Goal: Ask a question

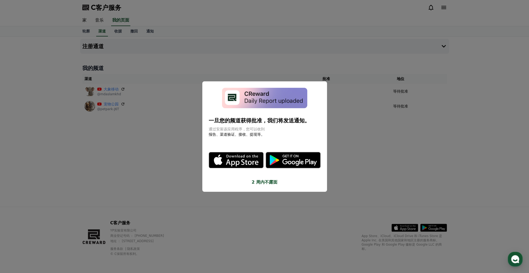
click at [336, 135] on button "关闭模态" at bounding box center [264, 136] width 529 height 273
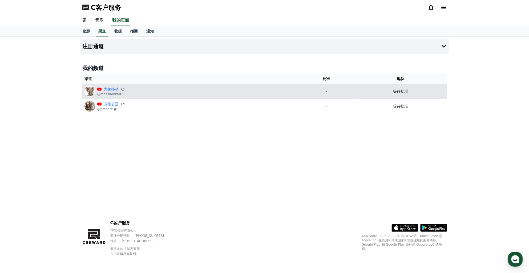
click at [129, 90] on div "大象移动 @mdaslamkhd" at bounding box center [189, 91] width 211 height 11
click at [121, 89] on icon at bounding box center [122, 89] width 3 height 3
click at [323, 89] on p "-" at bounding box center [326, 92] width 52 height 6
click at [326, 91] on p "-" at bounding box center [326, 92] width 52 height 6
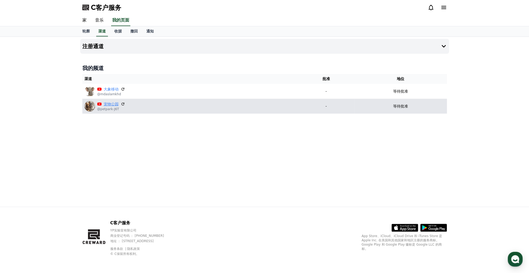
click at [108, 104] on link "宠物公园" at bounding box center [111, 104] width 15 height 6
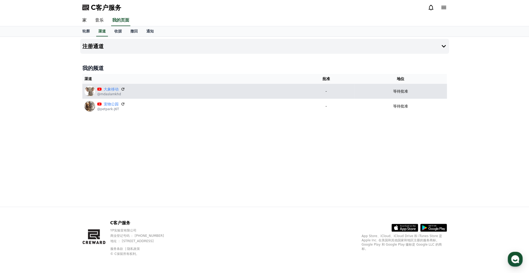
click at [112, 93] on p "@mdaslamkhd" at bounding box center [111, 94] width 28 height 4
click at [94, 92] on img at bounding box center [89, 91] width 11 height 11
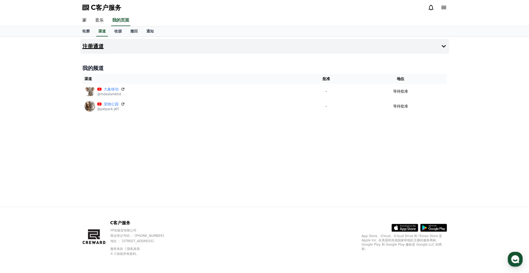
click at [442, 44] on icon at bounding box center [443, 46] width 6 height 6
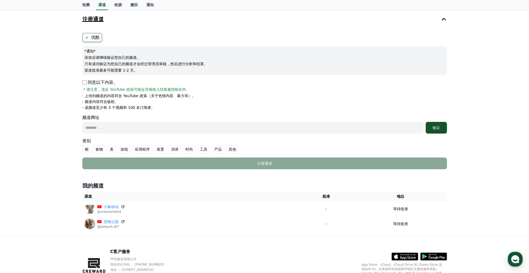
scroll to position [55, 0]
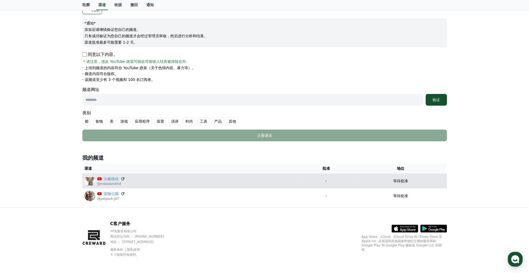
click at [237, 174] on td "大象移动 @mdaslamkhd" at bounding box center [190, 181] width 216 height 15
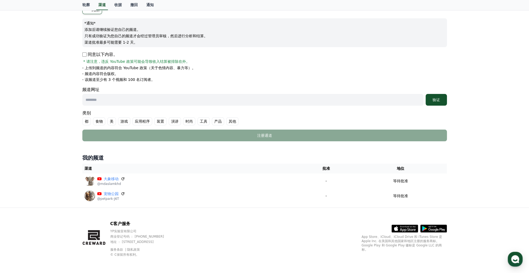
drag, startPoint x: 235, startPoint y: 173, endPoint x: 147, endPoint y: 170, distance: 89.0
click at [141, 170] on th "渠道" at bounding box center [190, 169] width 216 height 10
click at [365, 103] on input "text" at bounding box center [252, 100] width 341 height 12
type input "**********"
click at [435, 98] on font "验证" at bounding box center [435, 100] width 7 height 4
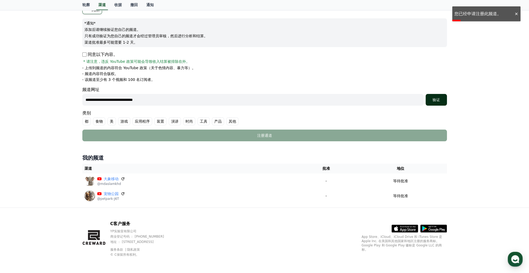
click at [441, 100] on div "验证" at bounding box center [436, 99] width 17 height 5
click at [241, 121] on ul "都 食物 美 游戏 应用程序 装置 演讲 时尚 工具 产品 其他" at bounding box center [264, 121] width 364 height 8
click at [234, 121] on font "其他" at bounding box center [232, 121] width 7 height 5
click at [436, 99] on font "验证" at bounding box center [435, 100] width 7 height 4
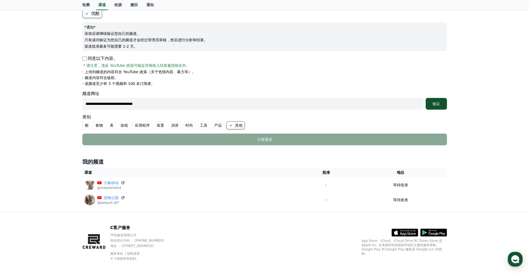
scroll to position [53, 0]
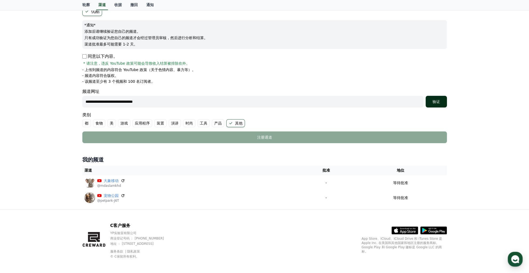
click at [439, 102] on font "验证" at bounding box center [435, 102] width 7 height 4
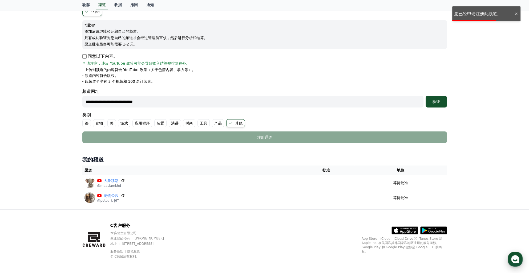
click at [514, 258] on use "button" at bounding box center [515, 259] width 8 height 8
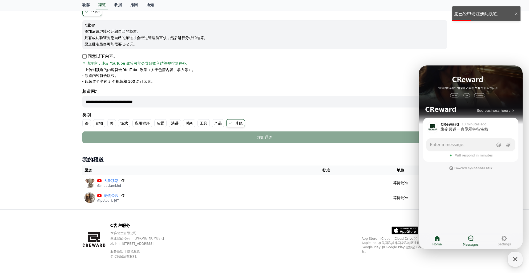
click at [473, 237] on icon at bounding box center [470, 238] width 6 height 6
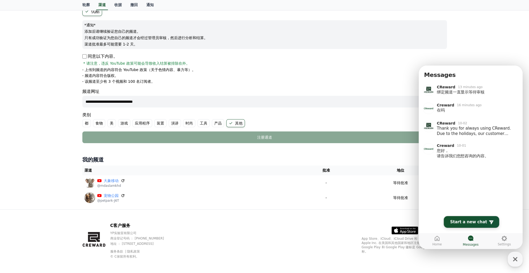
click at [475, 224] on span "Start a new chat" at bounding box center [468, 221] width 37 height 5
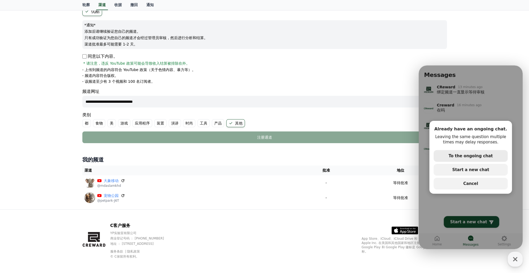
click at [465, 155] on span "To the ongoing chat" at bounding box center [470, 156] width 44 height 5
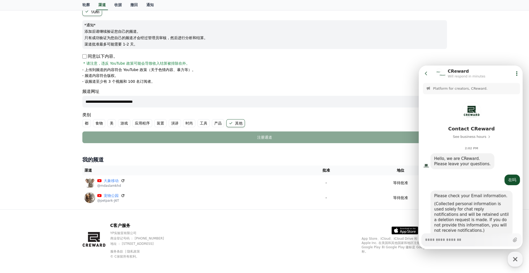
scroll to position [74, 0]
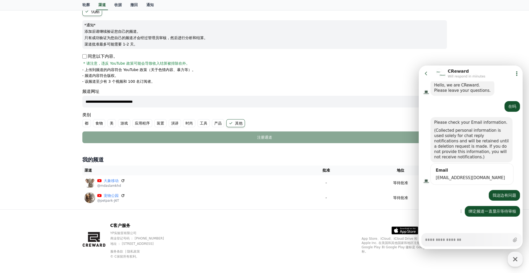
type textarea "*"
click at [451, 212] on div "Show context menu 绑定频道一直显示等待审核" at bounding box center [470, 211] width 105 height 11
click at [457, 177] on span "604050169@qq.com" at bounding box center [472, 177] width 72 height 5
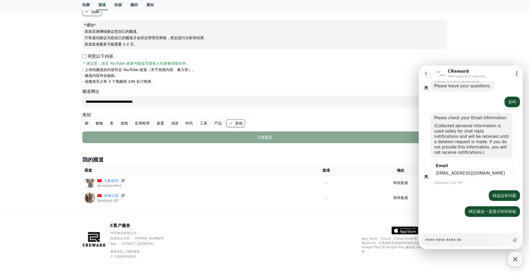
click at [470, 178] on form "Email 604050169@qq.com" at bounding box center [471, 169] width 83 height 21
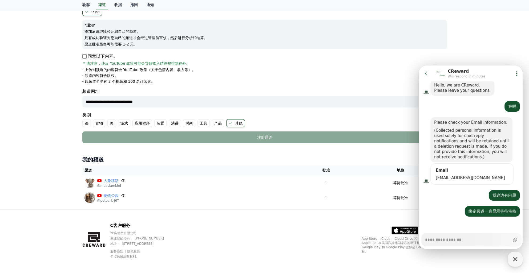
click at [474, 170] on div "Email" at bounding box center [471, 170] width 75 height 5
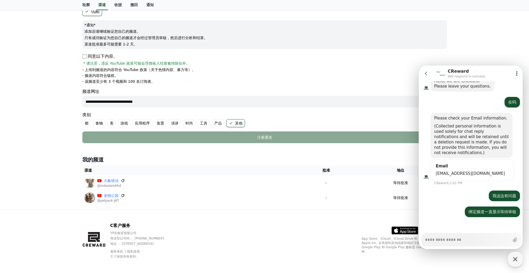
scroll to position [78, 0]
click at [435, 172] on div "604050169@qq.com" at bounding box center [471, 173] width 75 height 5
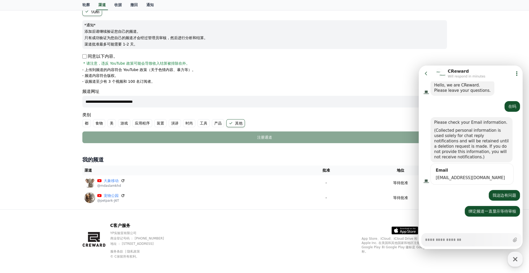
scroll to position [74, 0]
click at [471, 181] on form "Email 604050169@qq.com" at bounding box center [471, 174] width 83 height 21
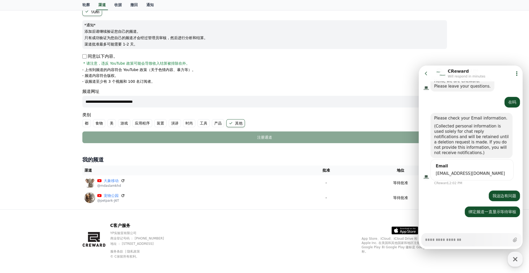
scroll to position [78, 0]
click at [450, 195] on div "Show context menu 我这边有问题" at bounding box center [470, 195] width 105 height 11
click at [450, 167] on div "Email" at bounding box center [471, 165] width 75 height 5
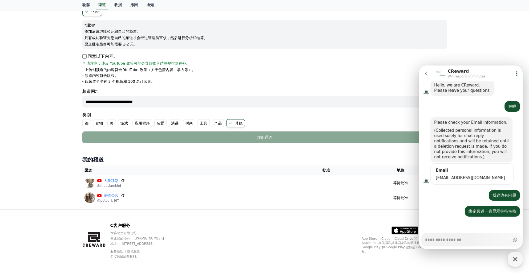
scroll to position [74, 0]
click at [450, 171] on div "Email" at bounding box center [471, 170] width 75 height 5
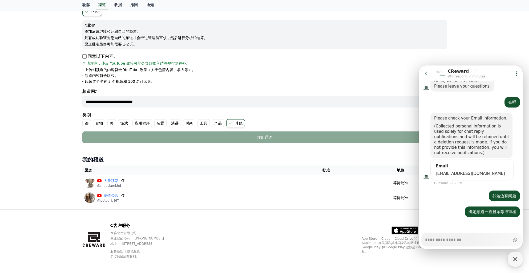
scroll to position [78, 0]
click at [449, 175] on span "604050169@qq.com" at bounding box center [472, 173] width 72 height 5
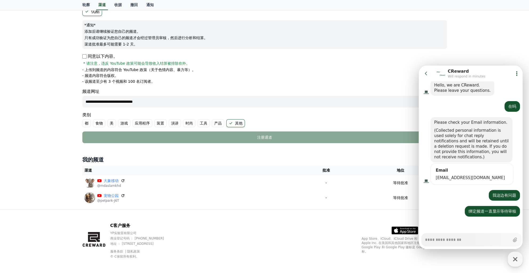
click at [432, 179] on form "Email 604050169@qq.com" at bounding box center [471, 174] width 83 height 21
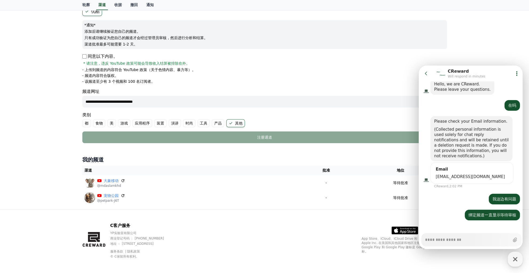
click at [454, 179] on form "Email 604050169@qq.com" at bounding box center [471, 172] width 83 height 21
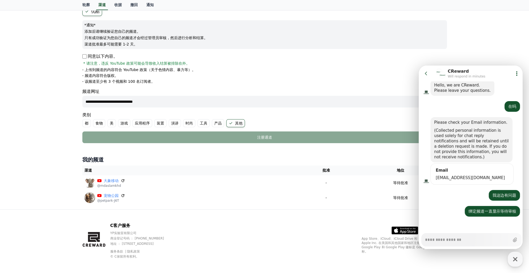
click at [452, 177] on span "604050169@qq.com" at bounding box center [472, 177] width 72 height 5
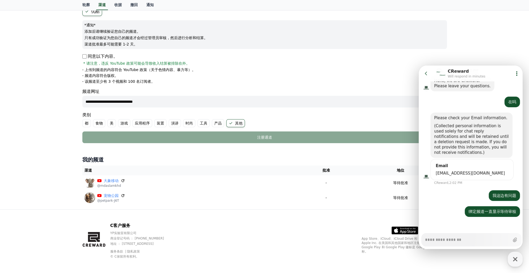
click at [472, 179] on form "Email 604050169@qq.com" at bounding box center [471, 169] width 83 height 21
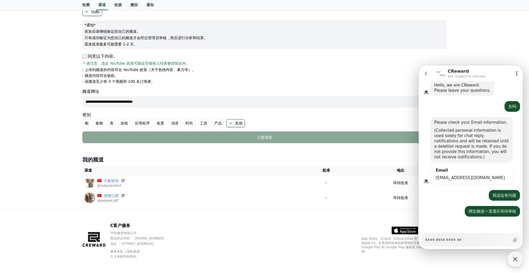
click at [469, 169] on div "Email" at bounding box center [471, 170] width 75 height 5
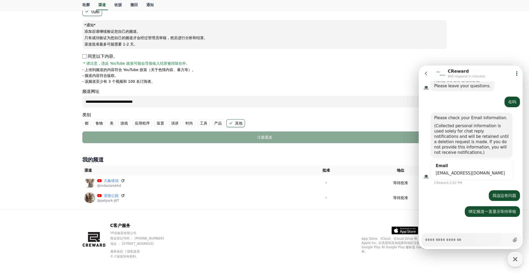
click at [516, 243] on label "Upload file" at bounding box center [515, 240] width 10 height 10
click at [425, 240] on input "Upload file" at bounding box center [425, 240] width 0 height 0
click at [477, 172] on span "604050169@qq.com" at bounding box center [472, 173] width 72 height 5
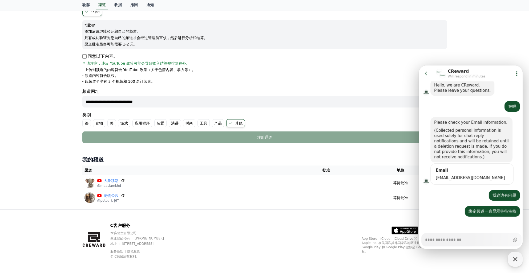
click at [216, 172] on th "渠道" at bounding box center [190, 171] width 216 height 10
click at [423, 75] on icon at bounding box center [425, 73] width 5 height 5
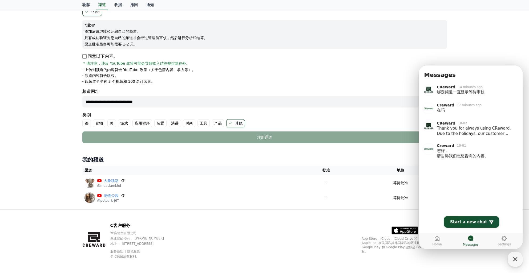
click at [479, 51] on div "**********" at bounding box center [264, 96] width 529 height 226
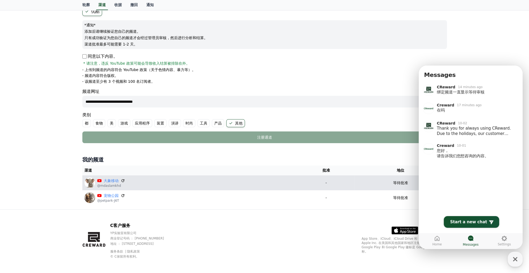
click at [346, 179] on table "渠道 批准 地位 大象移动 @mdaslamkhd - 等待批准 宠物公园 @petpark-J6T - 等待批准" at bounding box center [264, 186] width 364 height 40
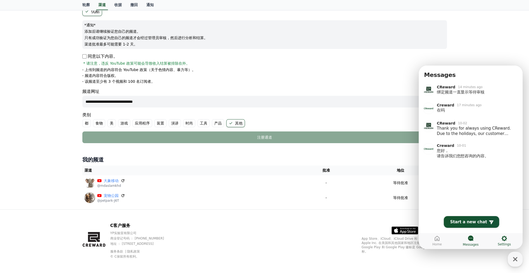
click at [495, 241] on link "Settings" at bounding box center [504, 240] width 34 height 13
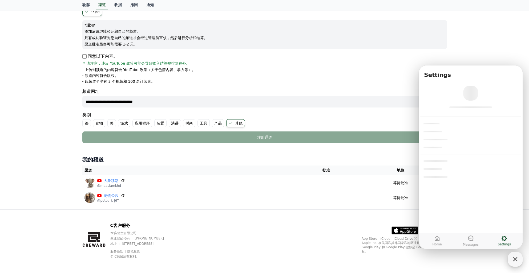
click at [517, 257] on icon "button" at bounding box center [515, 260] width 10 height 10
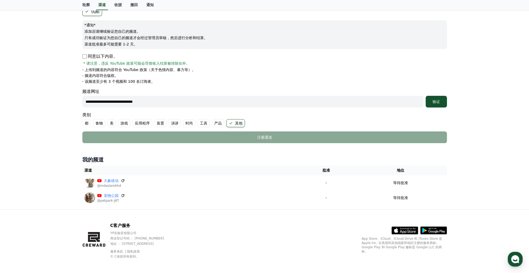
click at [226, 172] on th "渠道" at bounding box center [190, 171] width 216 height 10
